Goal: Browse casually

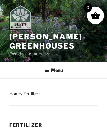
click at [23, 18] on img at bounding box center [20, 17] width 22 height 25
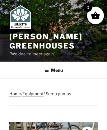
scroll to position [178, 0]
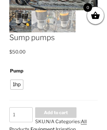
click at [42, 127] on link "Equipment" at bounding box center [42, 129] width 24 height 6
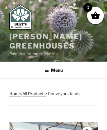
click at [25, 36] on link "[PERSON_NAME] Greenhouses" at bounding box center [45, 41] width 73 height 18
